Goal: Information Seeking & Learning: Learn about a topic

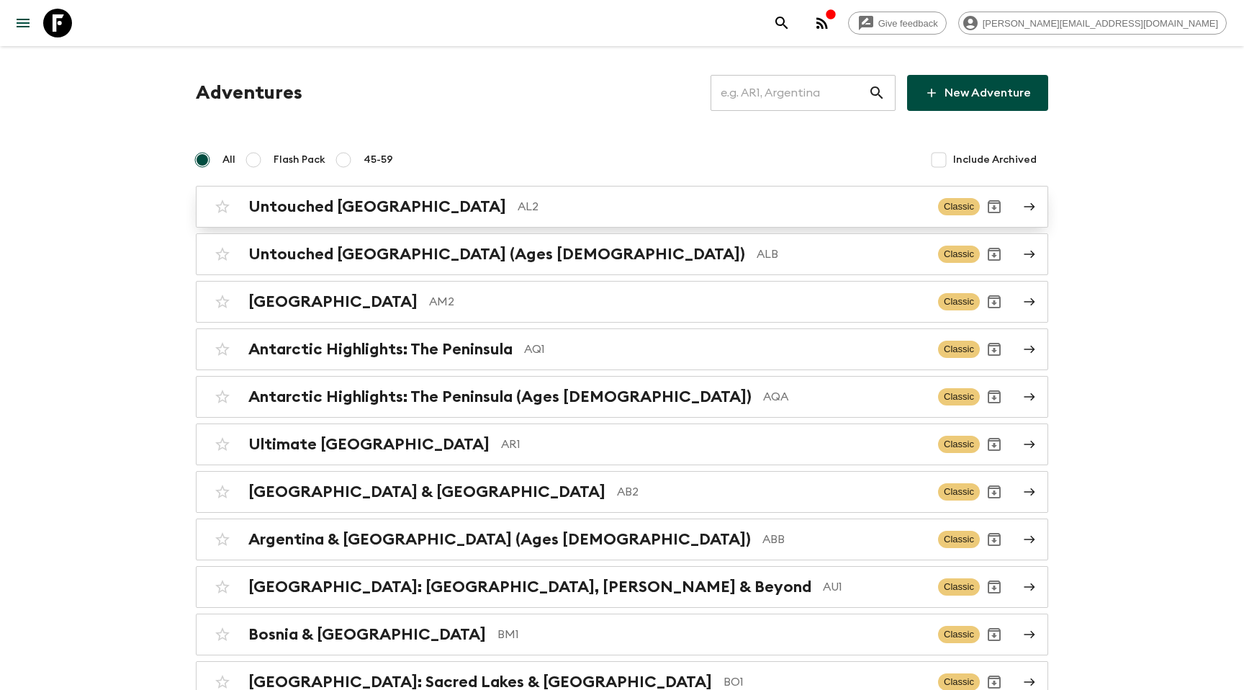
click at [330, 220] on div "Untouched Albania AL2 Classic" at bounding box center [594, 206] width 772 height 29
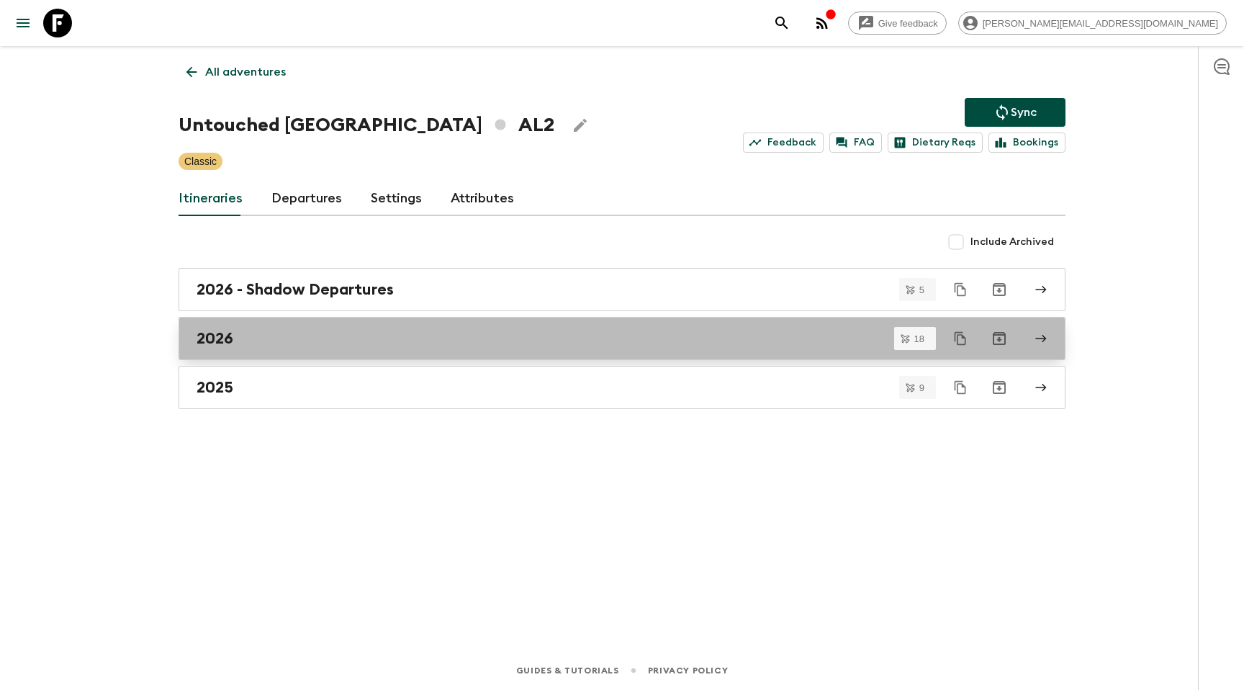
click at [292, 330] on div "2026" at bounding box center [608, 338] width 823 height 19
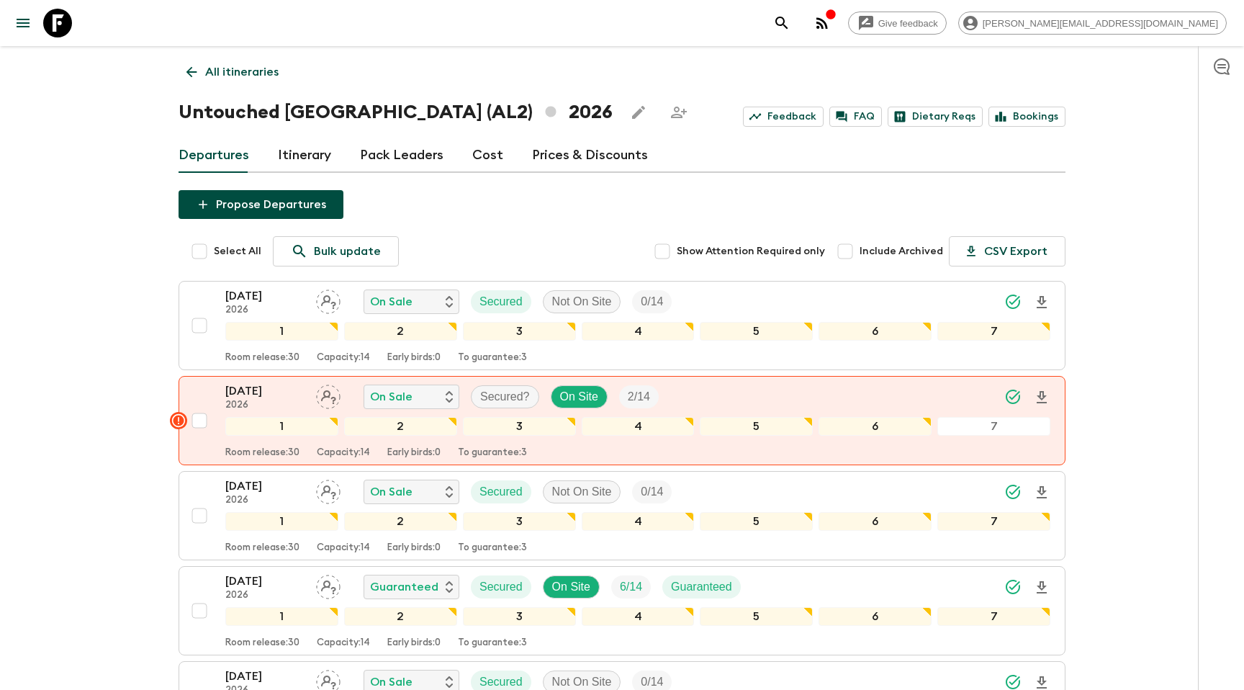
click at [333, 168] on div "Departures Itinerary Pack Leaders Cost Prices & Discounts" at bounding box center [622, 155] width 887 height 35
click at [305, 165] on link "Itinerary" at bounding box center [304, 155] width 53 height 35
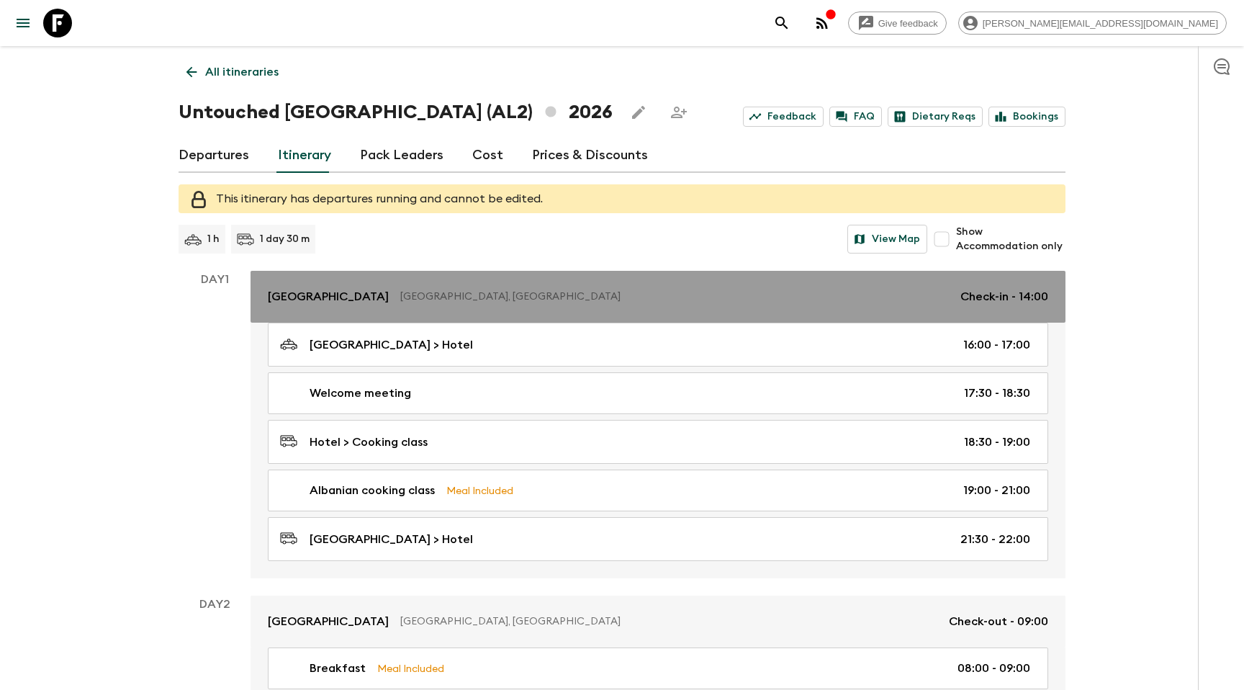
click at [380, 317] on link "[GEOGRAPHIC_DATA], [GEOGRAPHIC_DATA] Check-in - 14:00" at bounding box center [657, 297] width 815 height 52
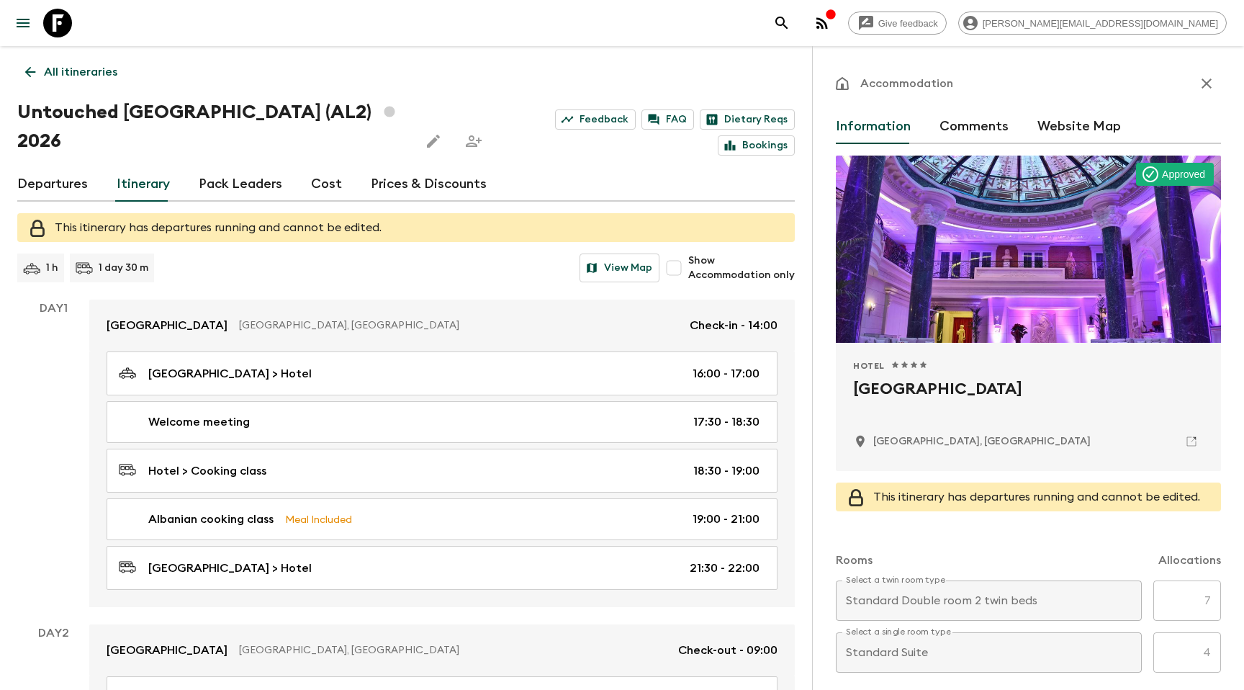
click at [1195, 444] on 9 at bounding box center [1191, 441] width 9 height 9
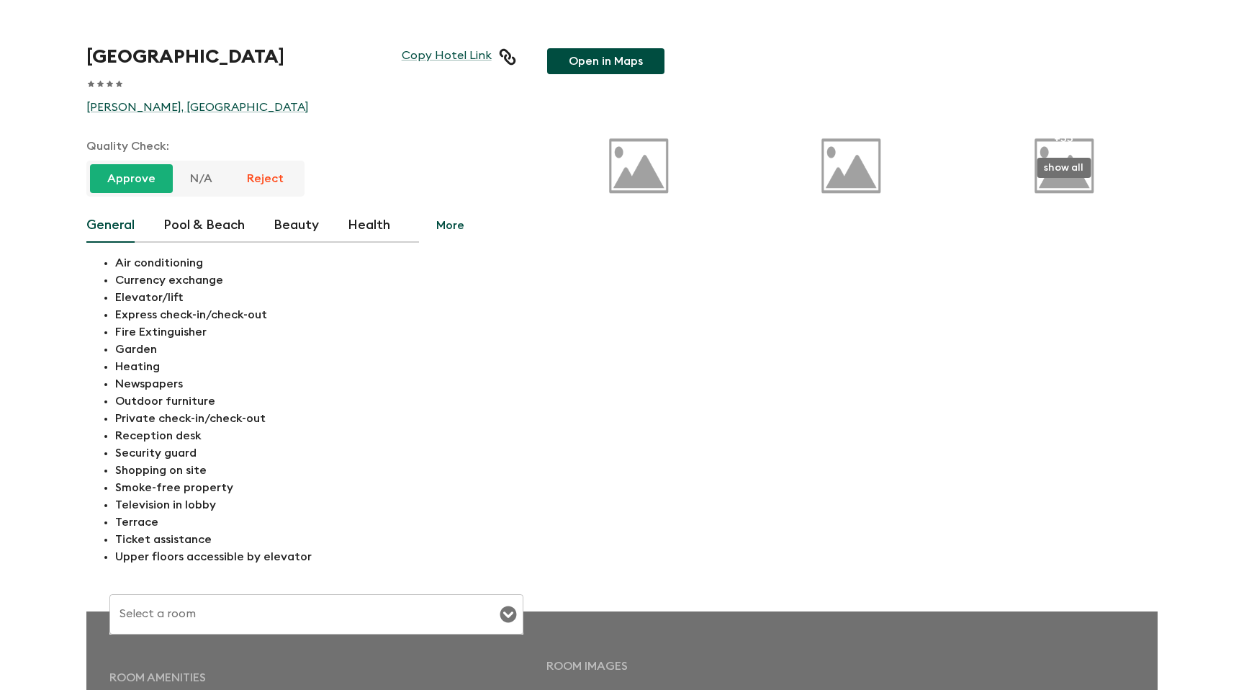
type input "Standard Double room 2 twin beds"
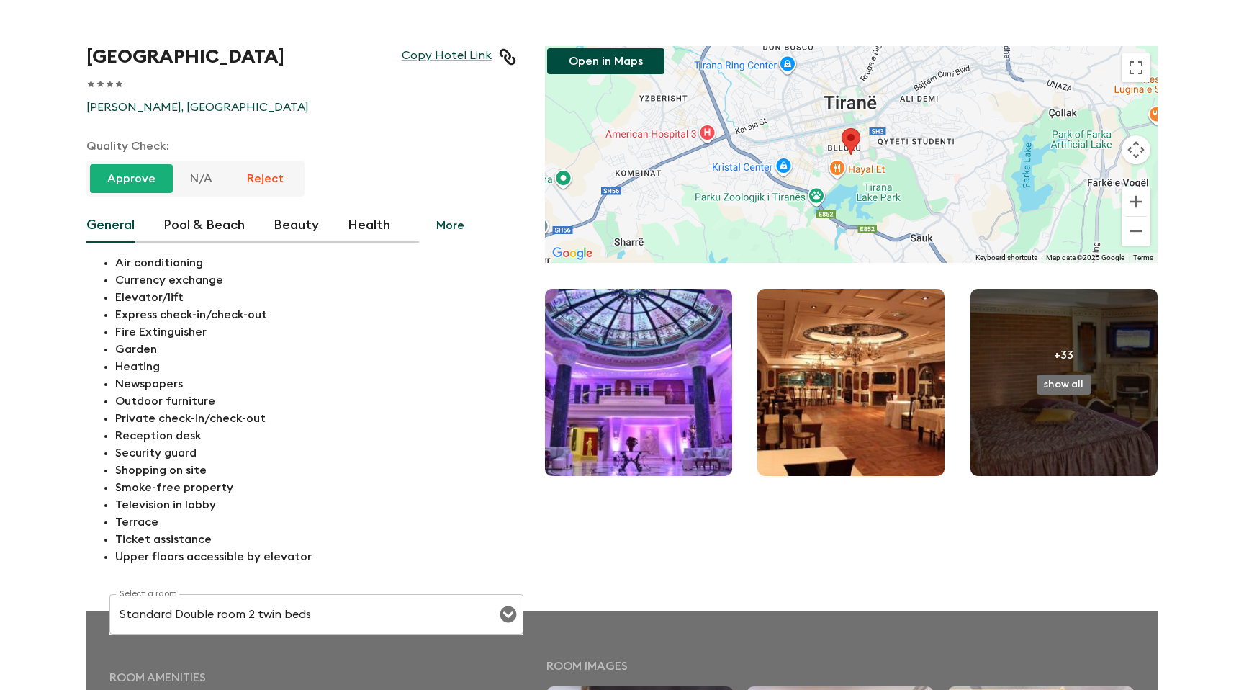
click at [195, 225] on button "Pool & Beach" at bounding box center [203, 225] width 81 height 35
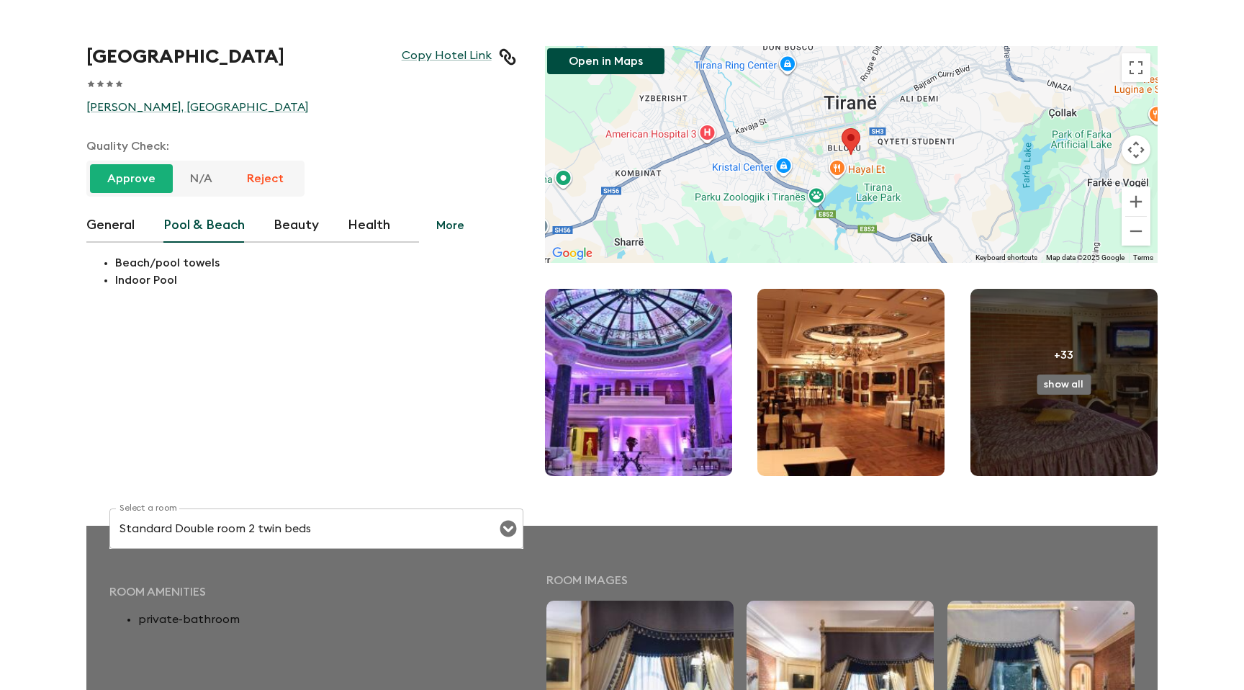
click at [280, 228] on button "Beauty" at bounding box center [296, 225] width 45 height 35
click at [397, 228] on div "General Pool & Beach Beauty Health" at bounding box center [252, 225] width 333 height 35
click at [453, 227] on button "More" at bounding box center [450, 225] width 63 height 35
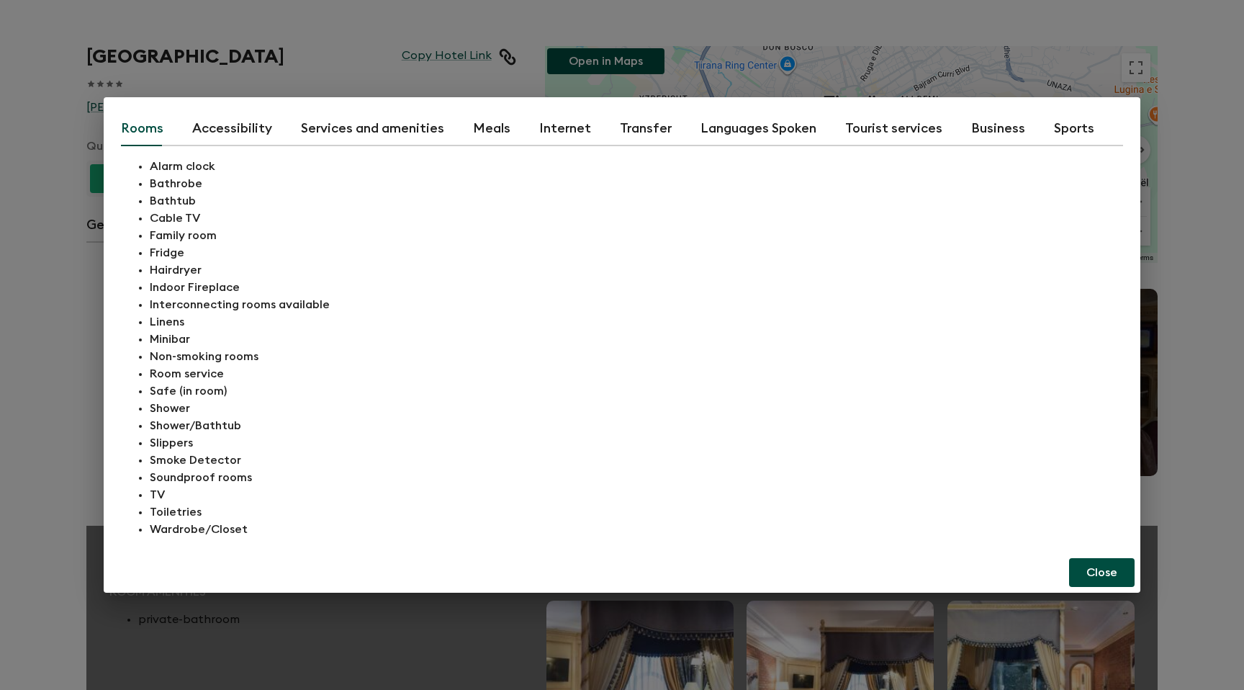
click at [1, 254] on div "Rooms Accessibility Services and amenities Meals Internet Transfer Languages Sp…" at bounding box center [622, 345] width 1244 height 690
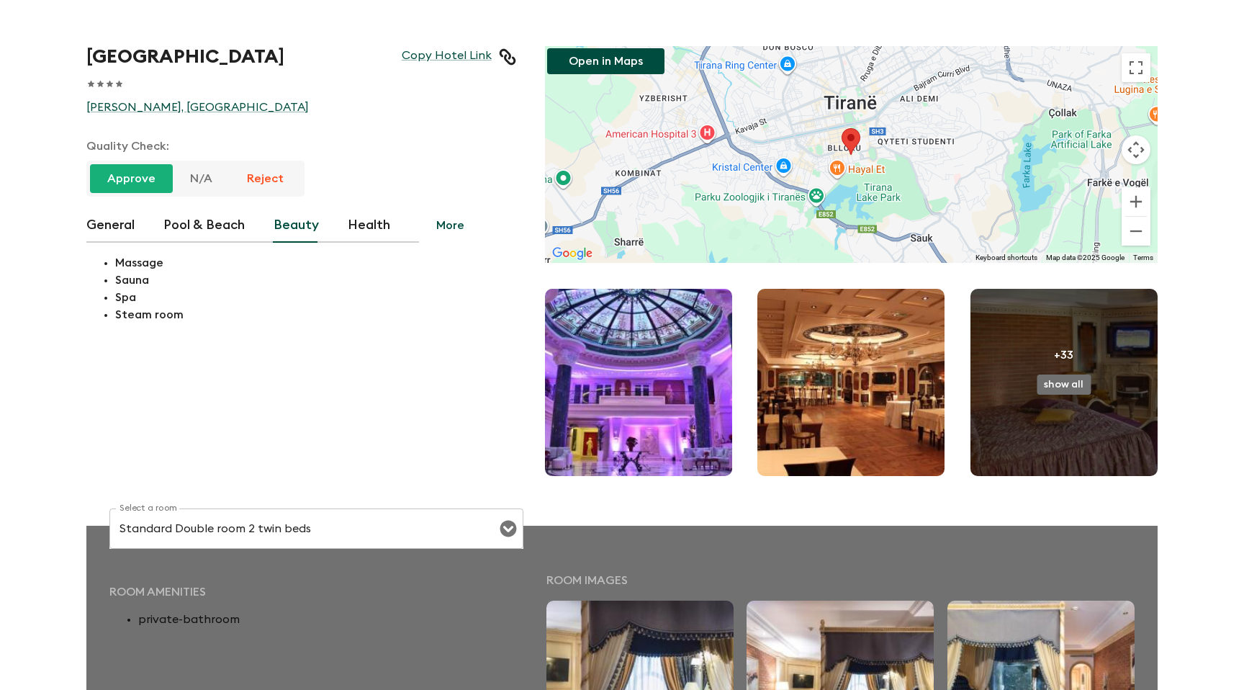
click at [122, 227] on button "General" at bounding box center [110, 225] width 48 height 35
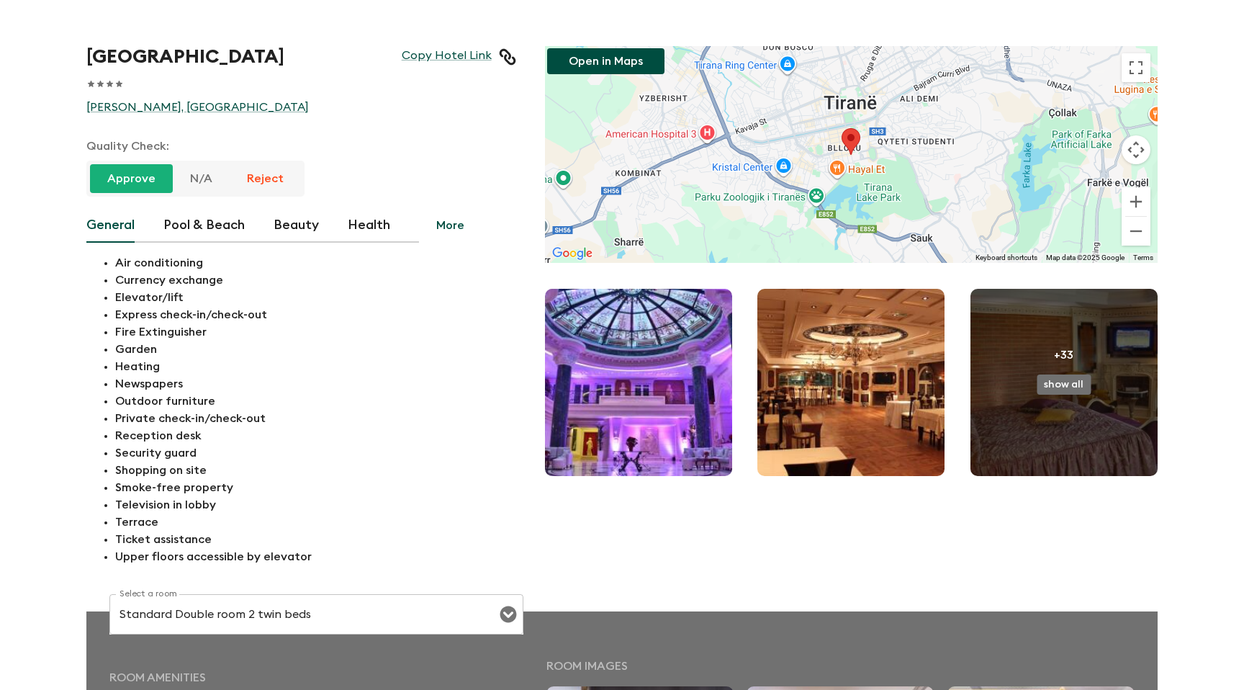
click at [506, 56] on icon at bounding box center [507, 56] width 17 height 17
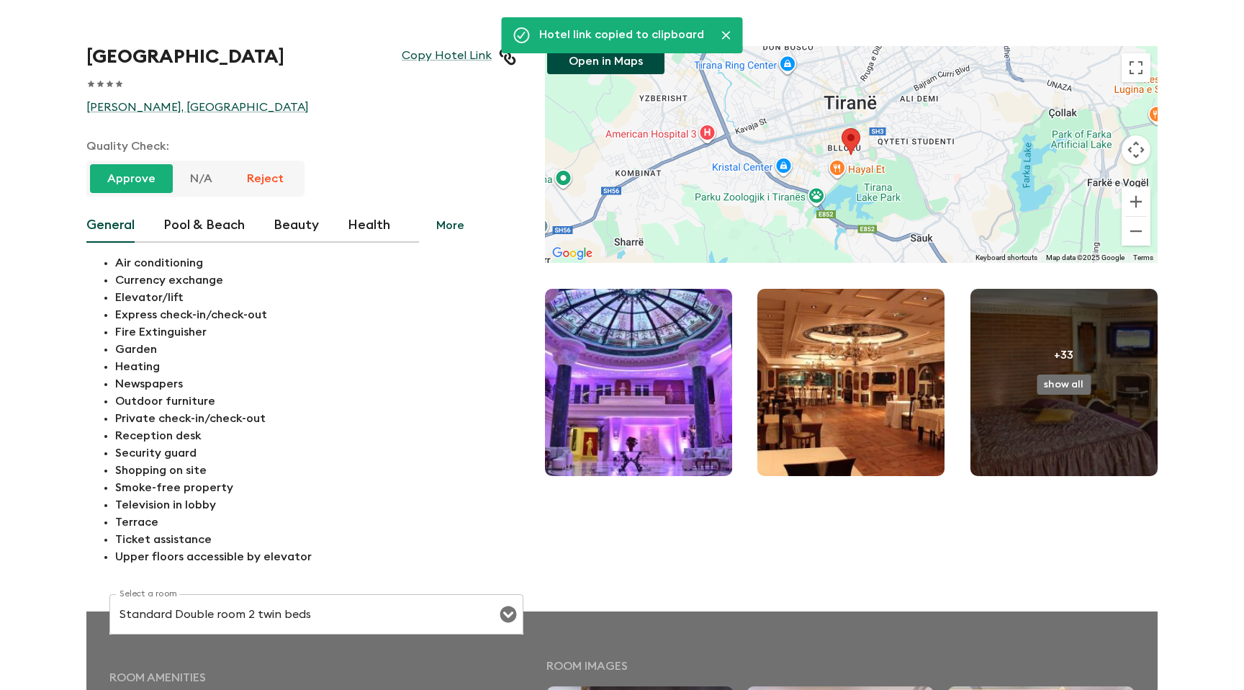
click at [60, 220] on div "Xheko Imperial Hotel Copy Hotel Link 1 Star 2 Stars 3 Stars 4 Stars 5 Stars Rru…" at bounding box center [287, 291] width 459 height 548
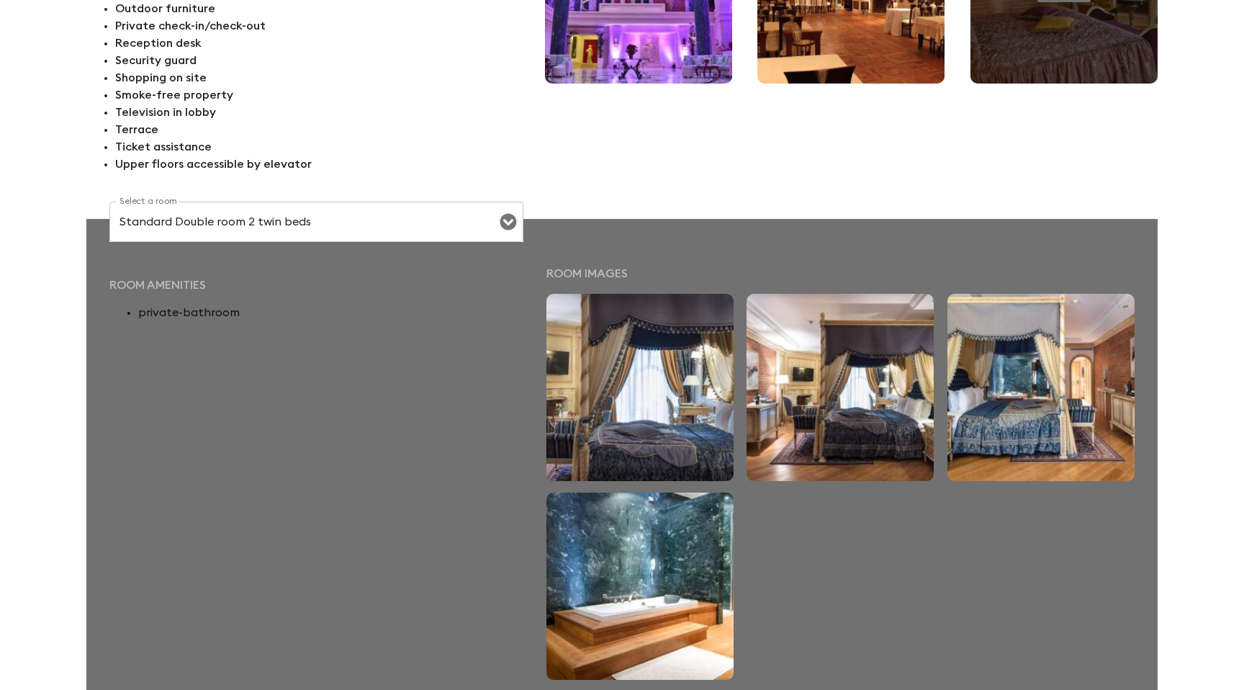
scroll to position [405, 0]
